Goal: Task Accomplishment & Management: Manage account settings

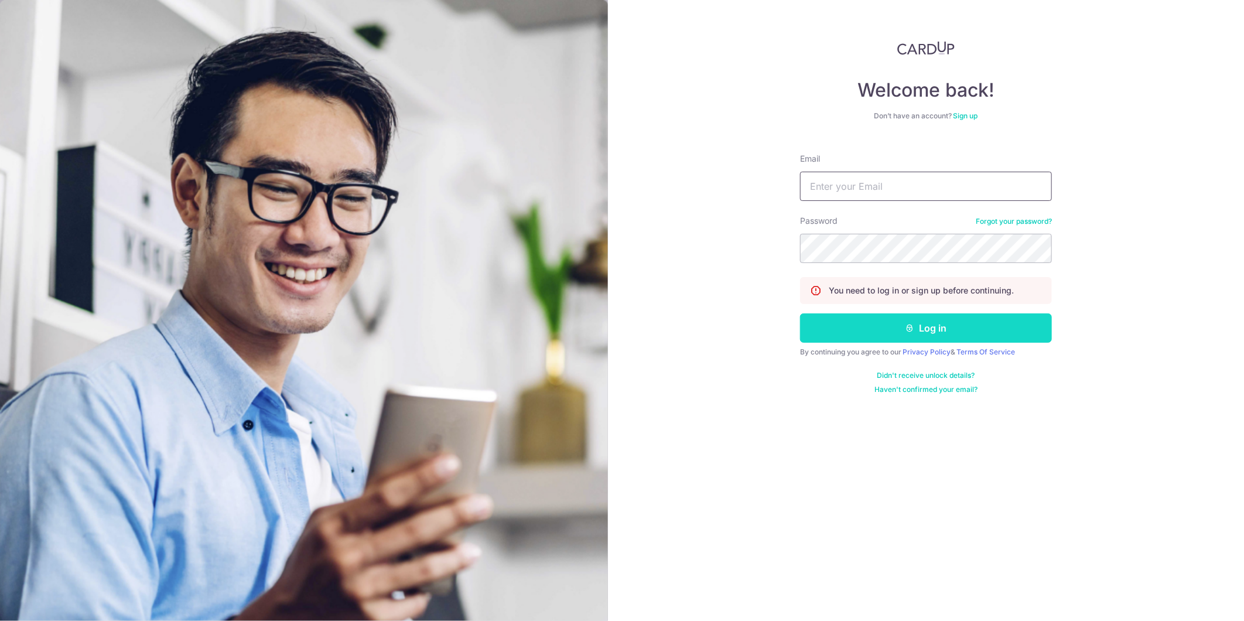
type input "[PERSON_NAME][EMAIL_ADDRESS][DOMAIN_NAME]"
click at [888, 328] on button "Log in" at bounding box center [926, 327] width 252 height 29
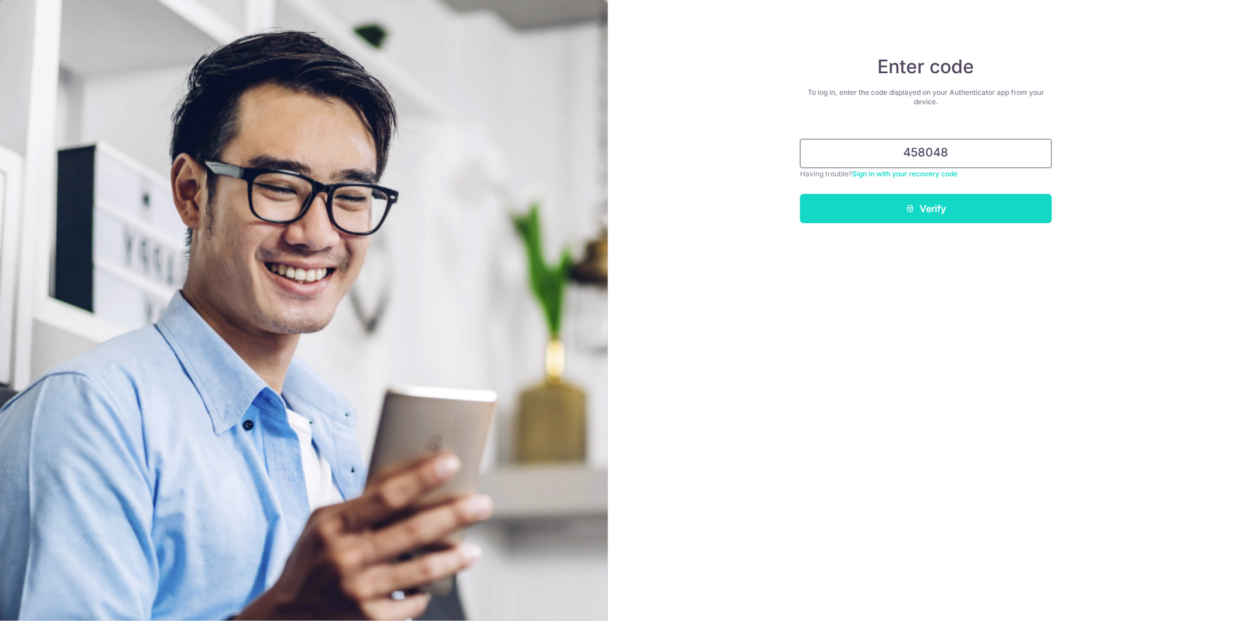
type input "458048"
click at [960, 201] on button "Verify" at bounding box center [926, 208] width 252 height 29
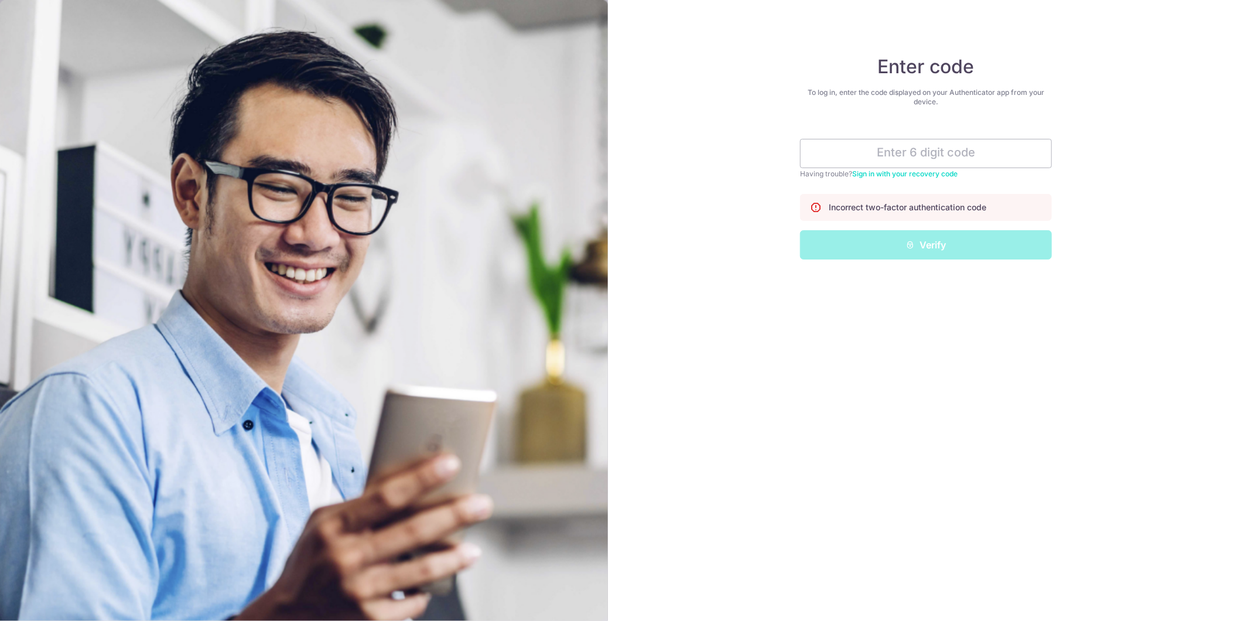
click at [913, 132] on form "Having trouble? Sign in with your recovery code Incorrect two-factor authentica…" at bounding box center [926, 194] width 252 height 129
click at [909, 152] on input "text" at bounding box center [926, 153] width 252 height 29
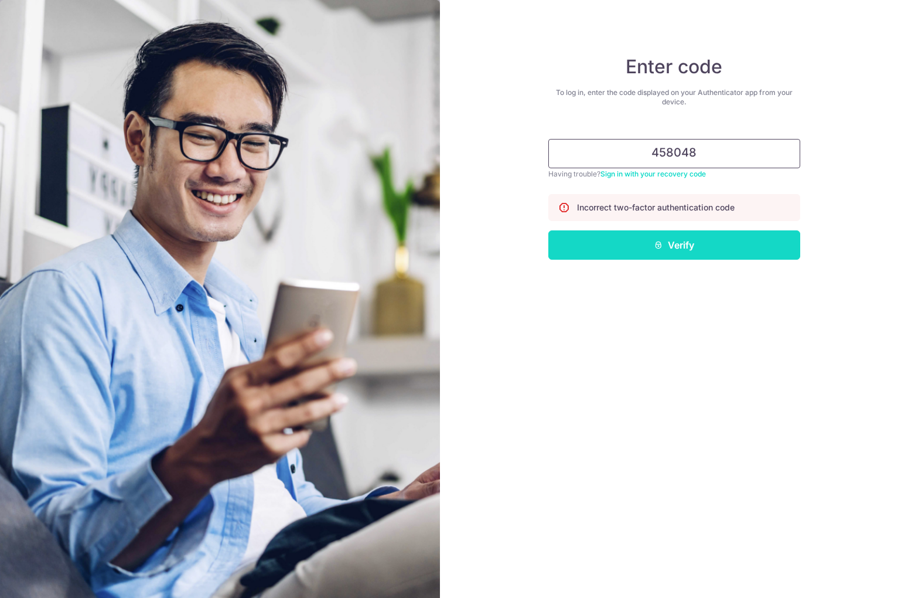
type input "458048"
click at [660, 258] on button "Verify" at bounding box center [674, 244] width 252 height 29
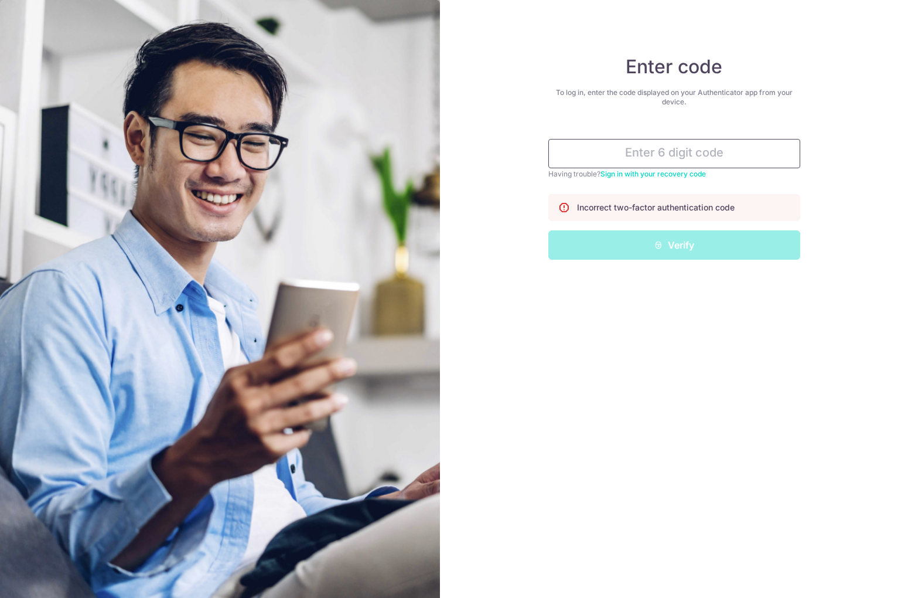
click at [684, 159] on input "text" at bounding box center [674, 153] width 252 height 29
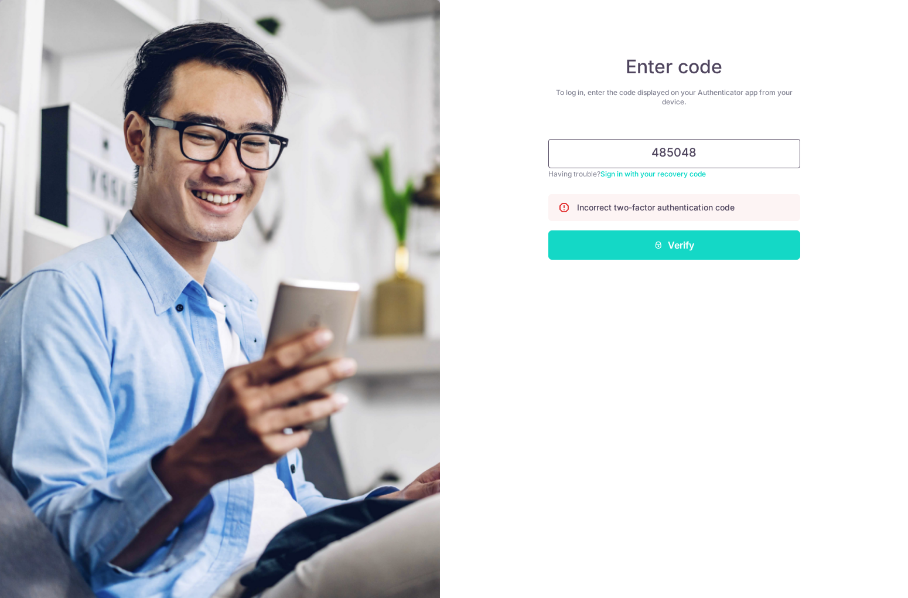
type input "485048"
click at [678, 251] on button "Verify" at bounding box center [674, 244] width 252 height 29
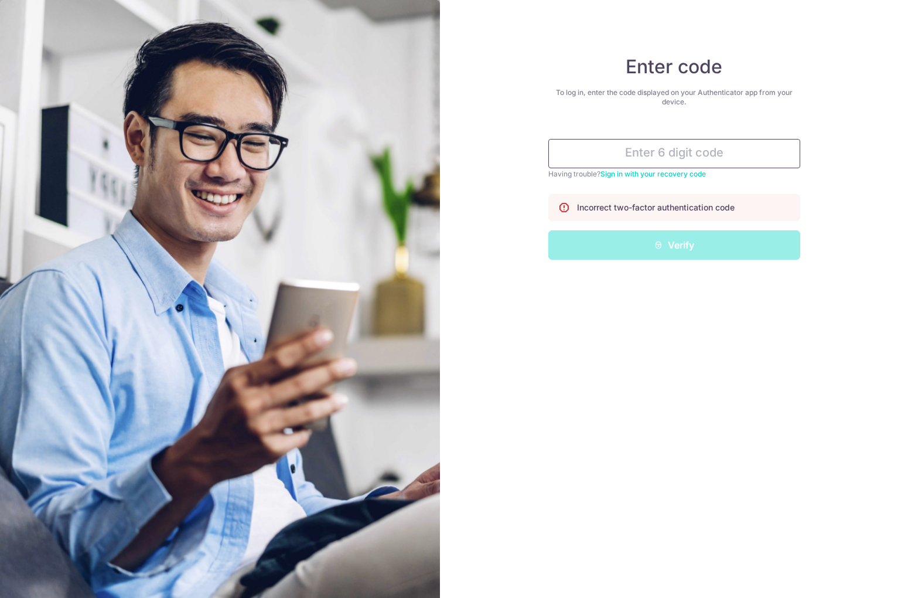
click at [716, 155] on input "text" at bounding box center [674, 153] width 252 height 29
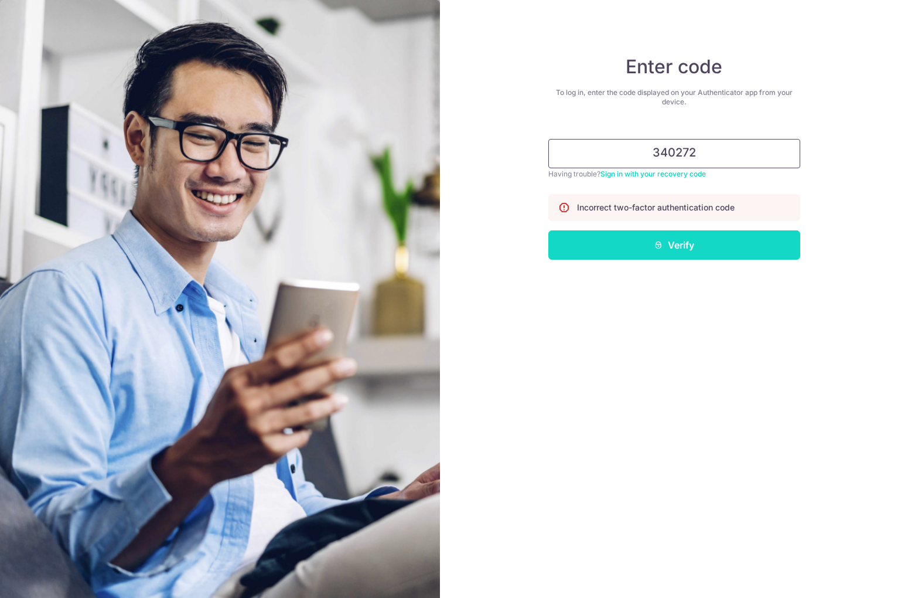
type input "340272"
click at [721, 254] on button "Verify" at bounding box center [674, 244] width 252 height 29
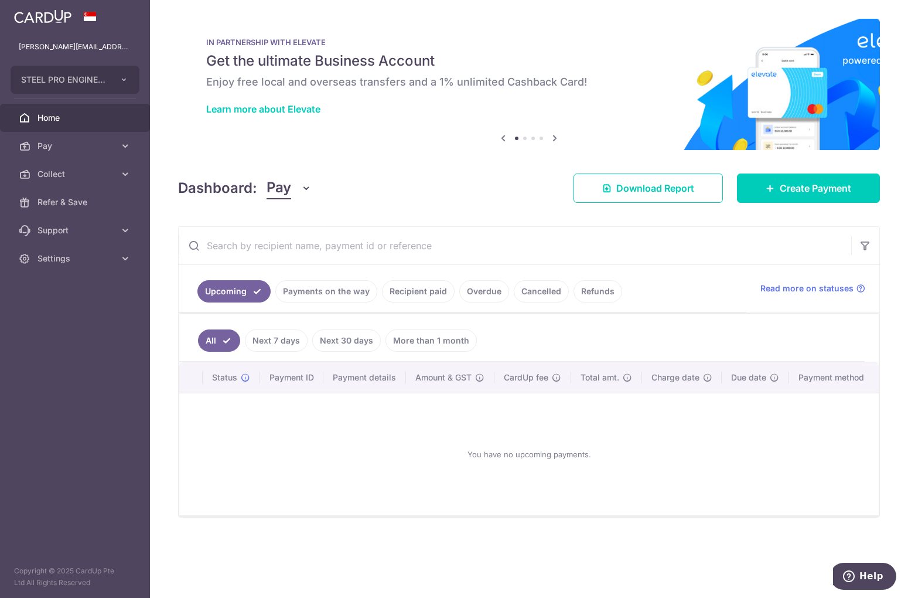
click at [318, 288] on link "Payments on the way" at bounding box center [326, 291] width 102 height 22
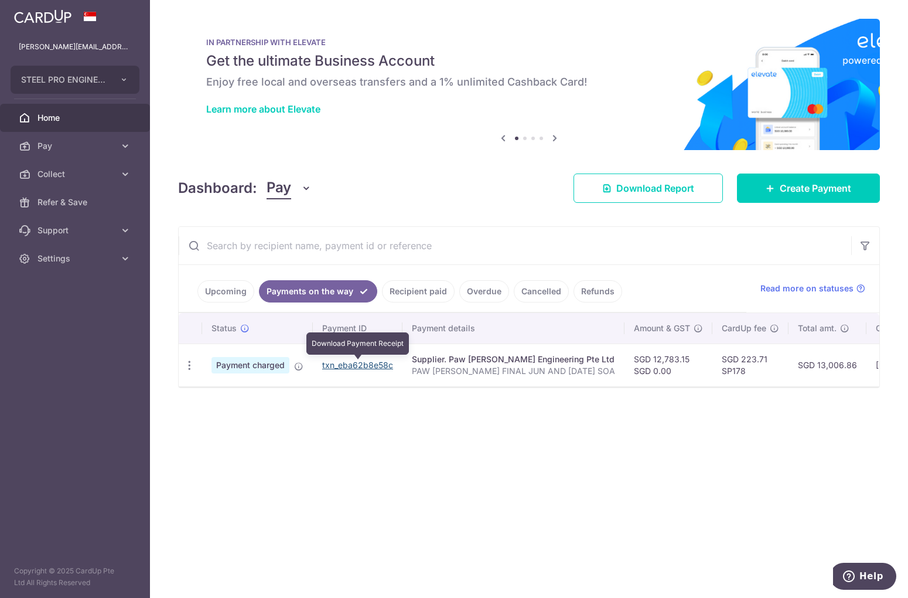
click at [367, 361] on link "txn_eba62b8e58c" at bounding box center [357, 365] width 71 height 10
click at [659, 475] on div "× Pause Schedule Pause all future payments in this series Pause just this one p…" at bounding box center [529, 299] width 758 height 598
